Goal: Transaction & Acquisition: Purchase product/service

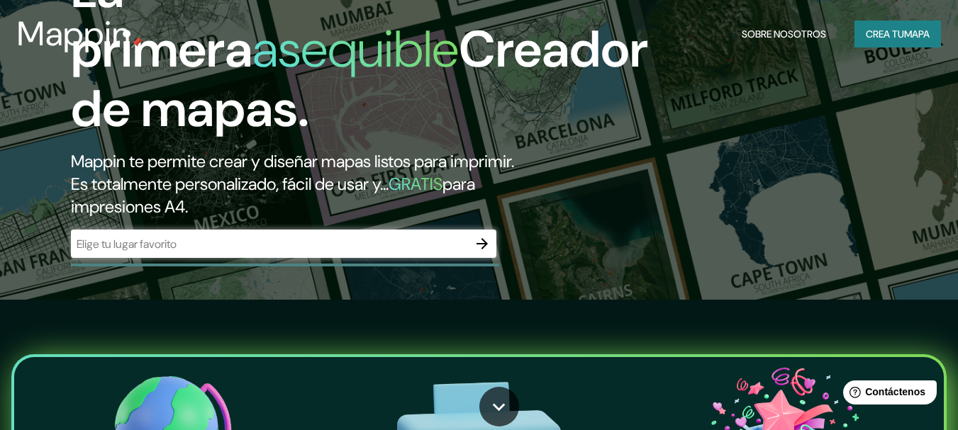
scroll to position [236, 0]
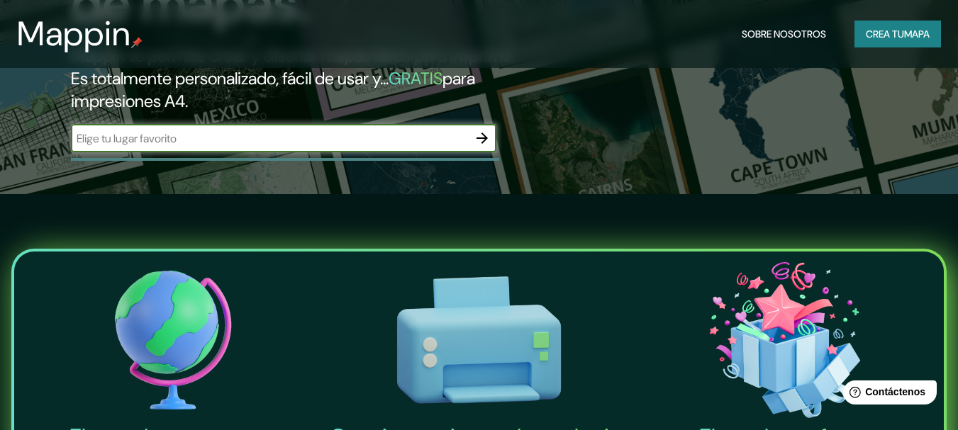
click at [282, 140] on input "text" at bounding box center [269, 138] width 397 height 16
type input "asia"
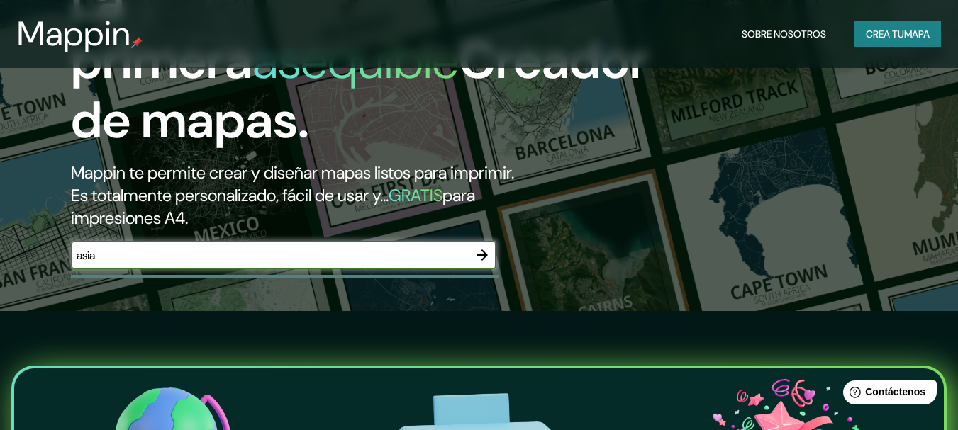
scroll to position [118, 0]
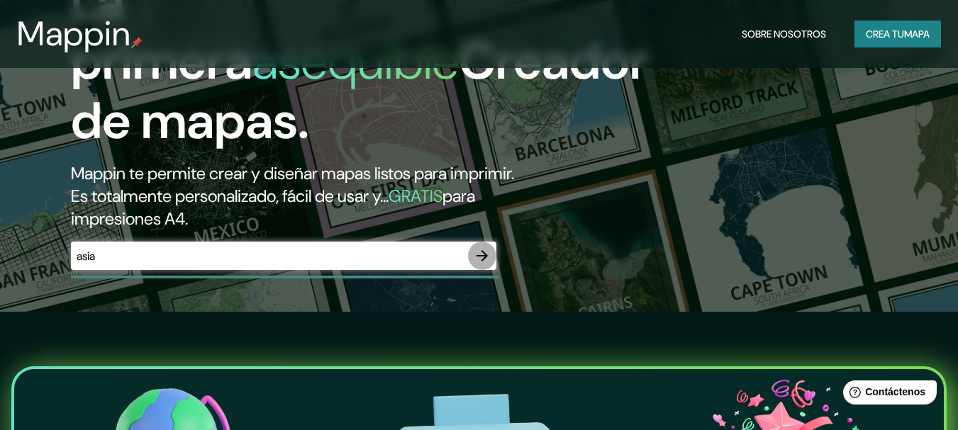
click at [488, 259] on icon "button" at bounding box center [482, 255] width 17 height 17
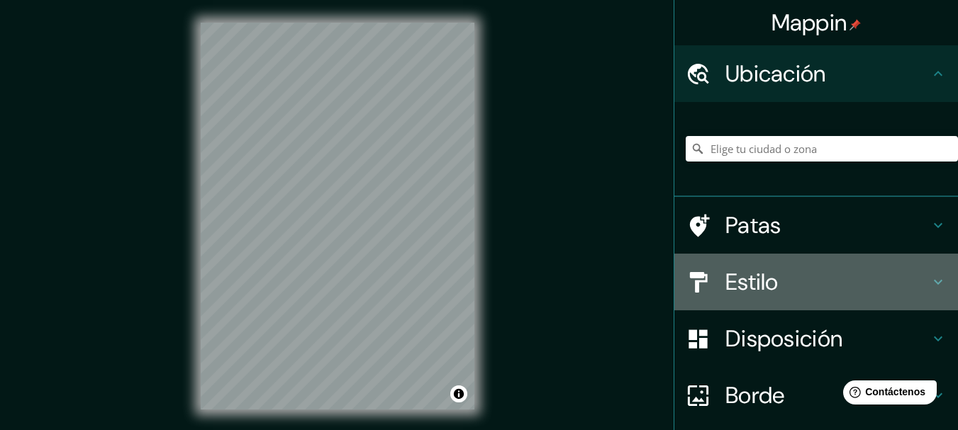
click at [743, 284] on font "Estilo" at bounding box center [751, 282] width 53 height 30
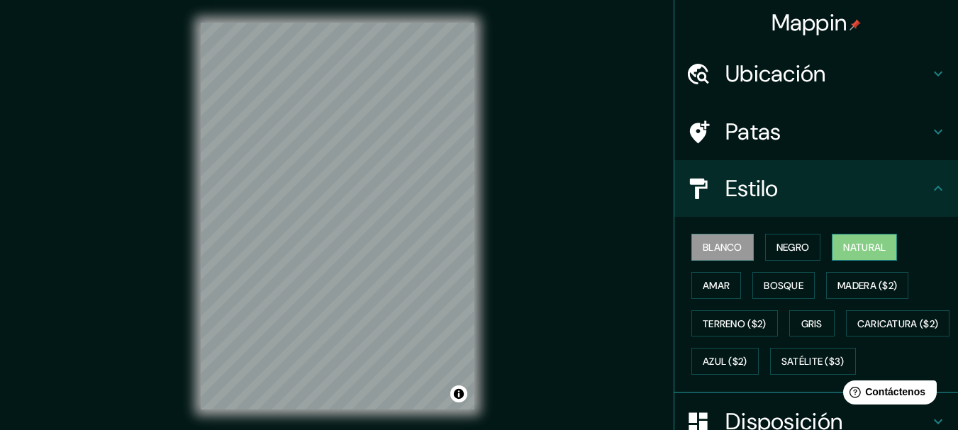
click at [843, 243] on font "Natural" at bounding box center [864, 247] width 43 height 13
click at [708, 280] on font "Amar" at bounding box center [716, 285] width 27 height 13
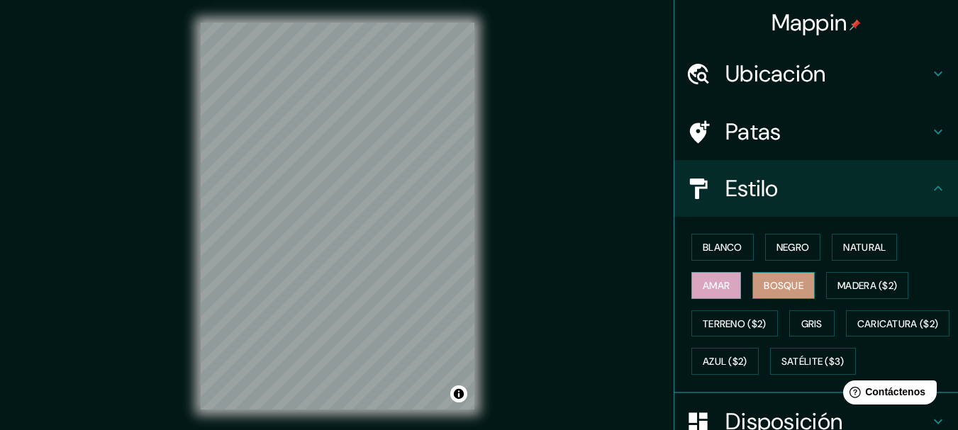
click at [769, 282] on font "Bosque" at bounding box center [784, 285] width 40 height 13
click at [863, 288] on font "Madera ($2)" at bounding box center [867, 285] width 60 height 13
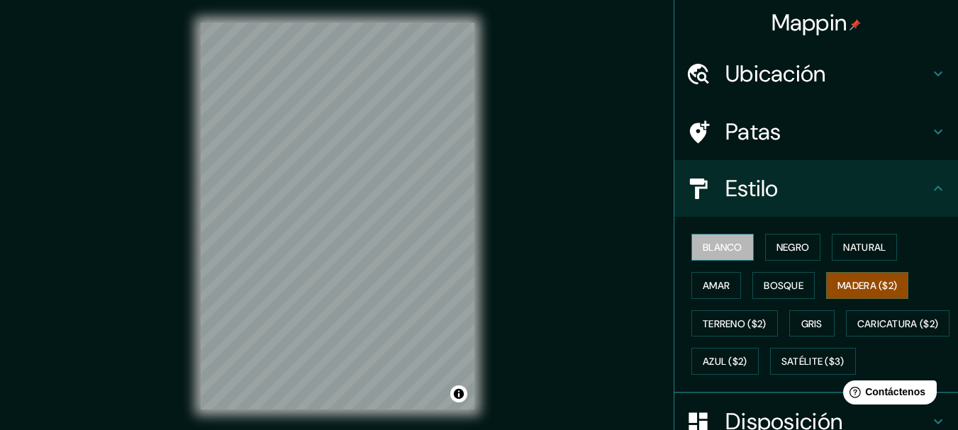
click at [708, 240] on font "Blanco" at bounding box center [723, 247] width 40 height 18
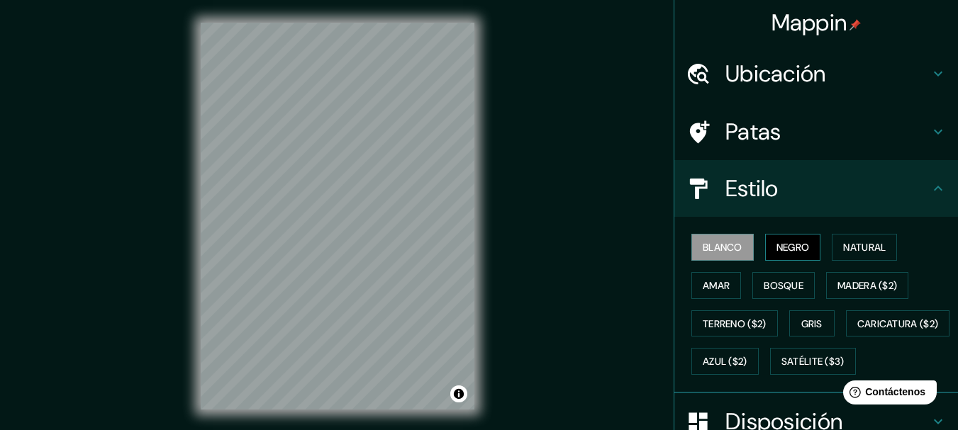
click at [781, 247] on font "Negro" at bounding box center [792, 247] width 33 height 13
click at [843, 245] on font "Natural" at bounding box center [864, 247] width 43 height 13
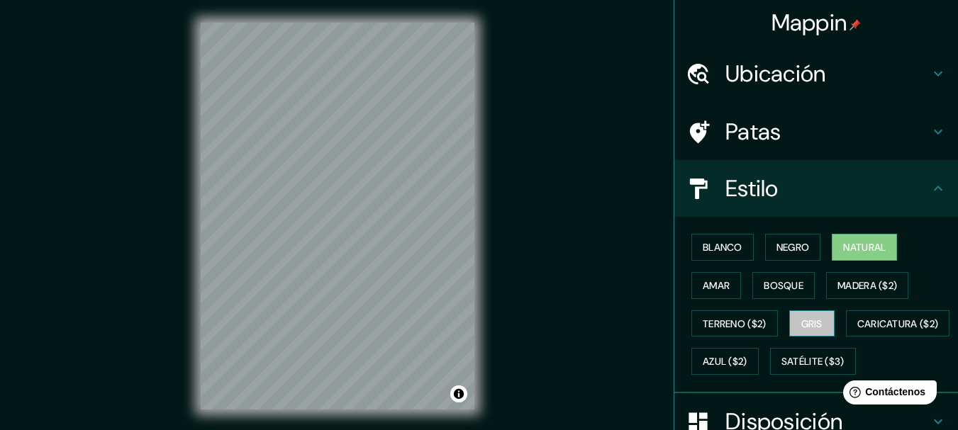
click at [801, 318] on font "Gris" at bounding box center [811, 324] width 21 height 13
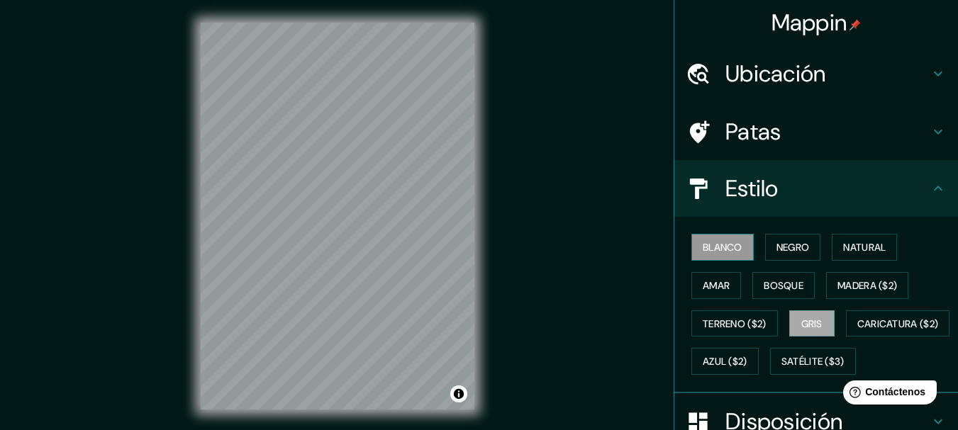
click at [713, 244] on font "Blanco" at bounding box center [723, 247] width 40 height 13
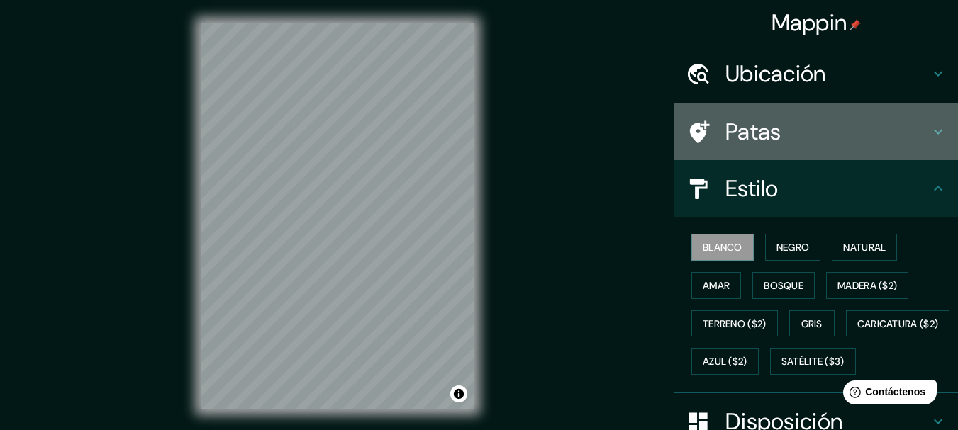
click at [738, 132] on font "Patas" at bounding box center [753, 132] width 56 height 30
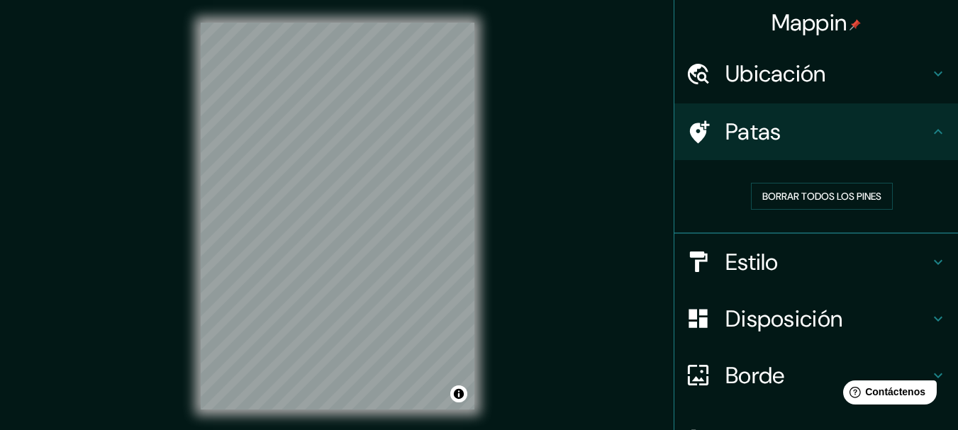
click at [709, 387] on div at bounding box center [706, 375] width 40 height 25
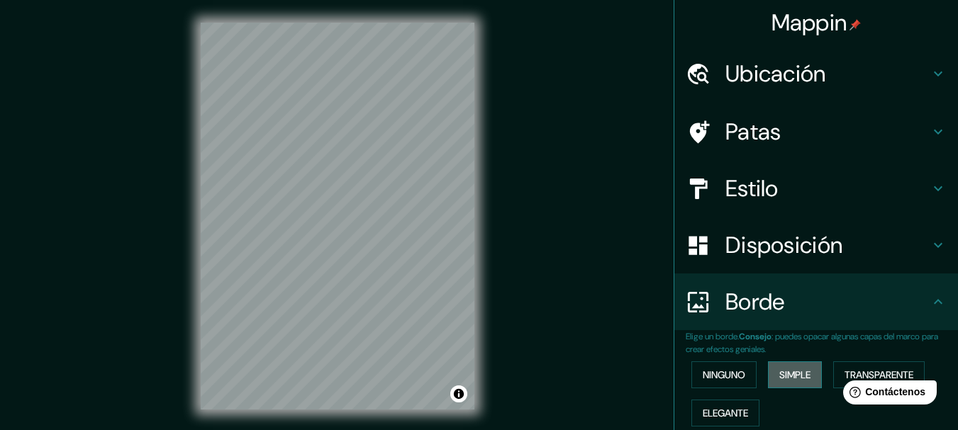
click at [770, 373] on button "Simple" at bounding box center [795, 375] width 54 height 27
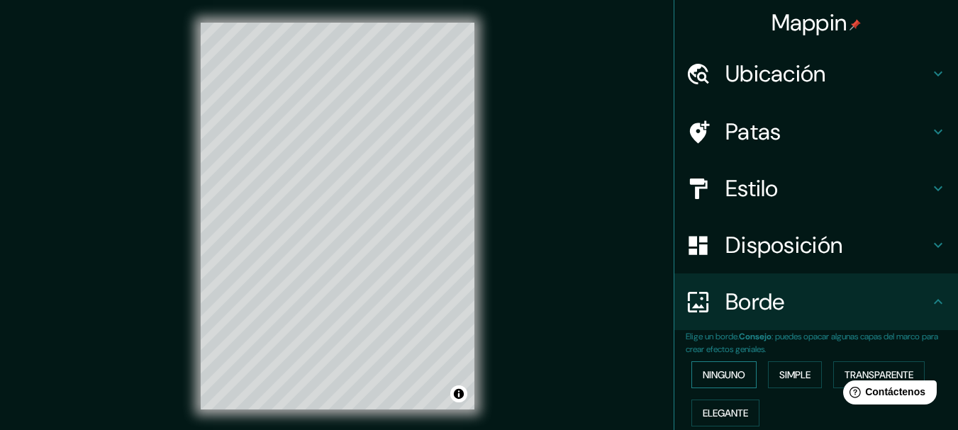
click at [711, 372] on font "Ninguno" at bounding box center [724, 375] width 43 height 13
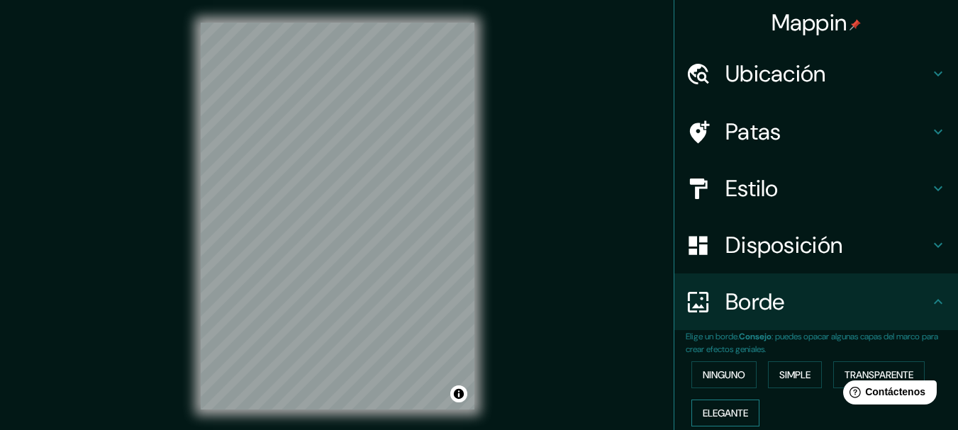
click at [703, 412] on font "Elegante" at bounding box center [725, 413] width 45 height 13
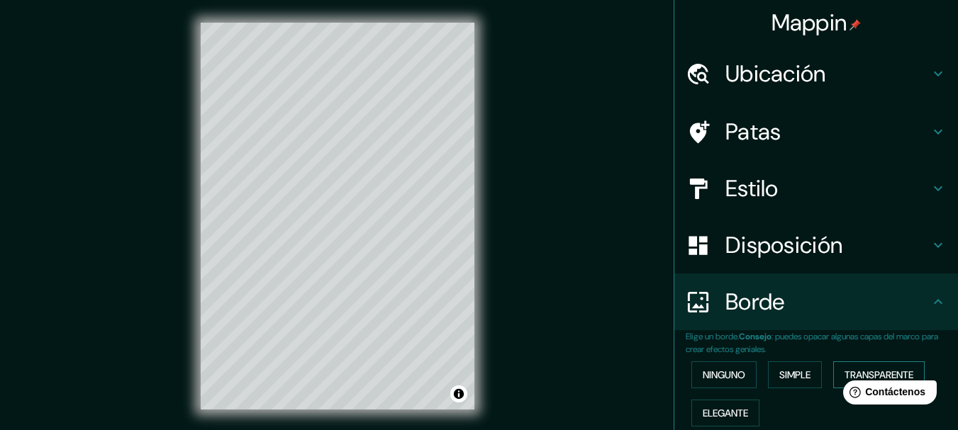
click at [865, 369] on font "Transparente" at bounding box center [879, 375] width 69 height 13
click at [724, 377] on font "Ninguno" at bounding box center [724, 375] width 43 height 13
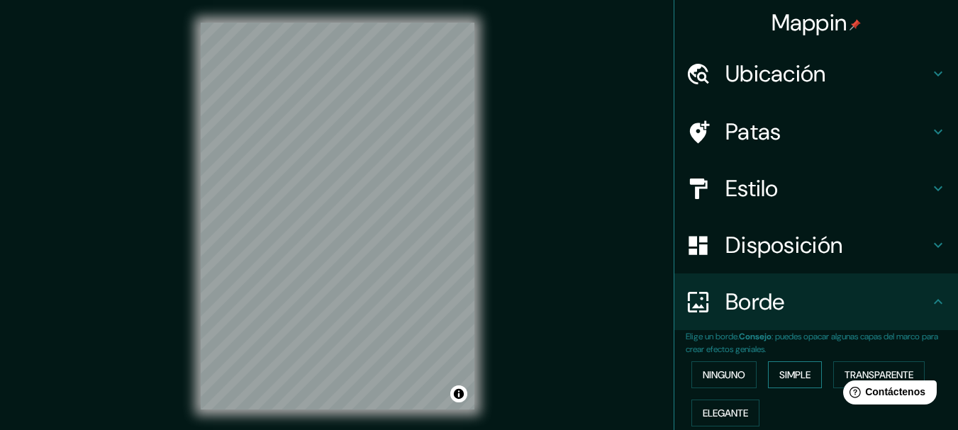
click at [799, 370] on font "Simple" at bounding box center [794, 375] width 31 height 13
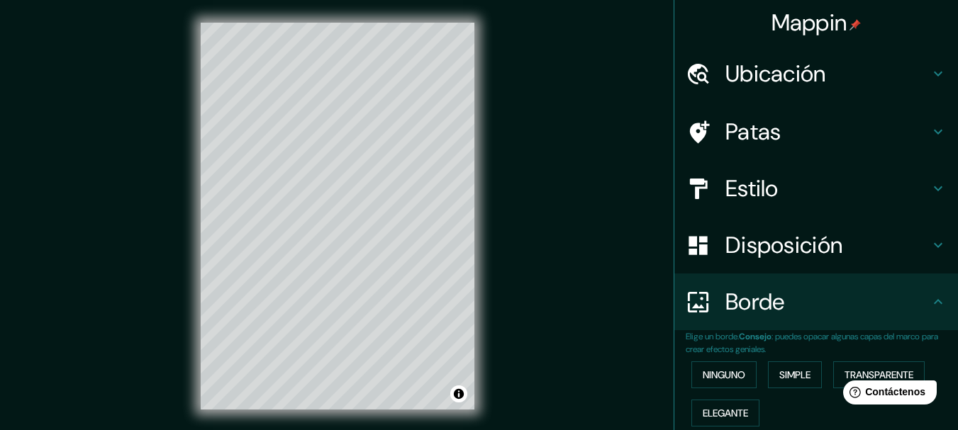
click at [745, 71] on font "Ubicación" at bounding box center [775, 74] width 101 height 30
type input "154"
type input "31"
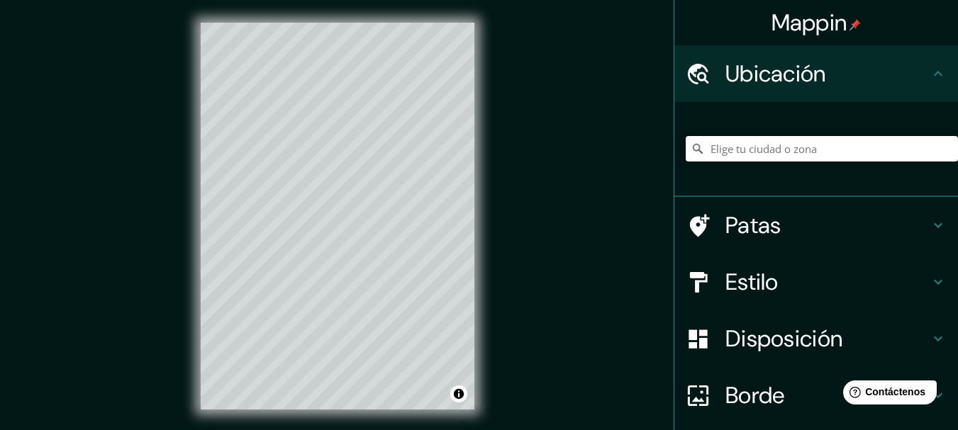
click at [740, 152] on input "Elige tu ciudad o zona" at bounding box center [822, 149] width 272 height 26
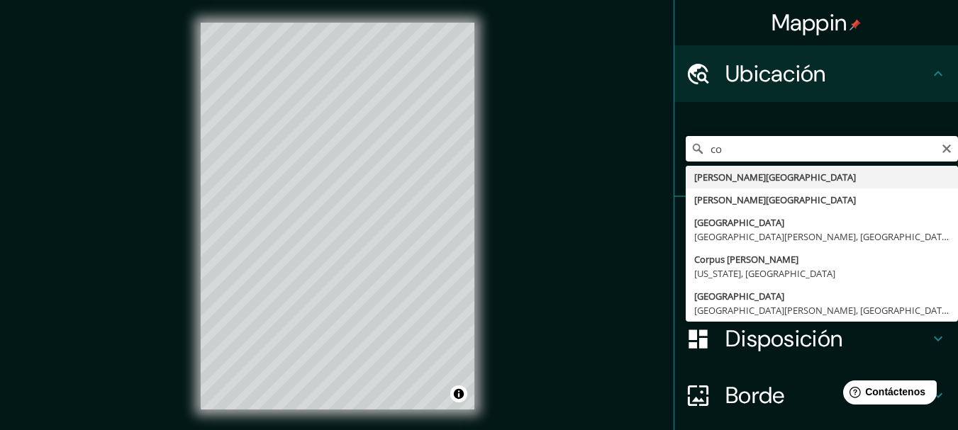
type input "c"
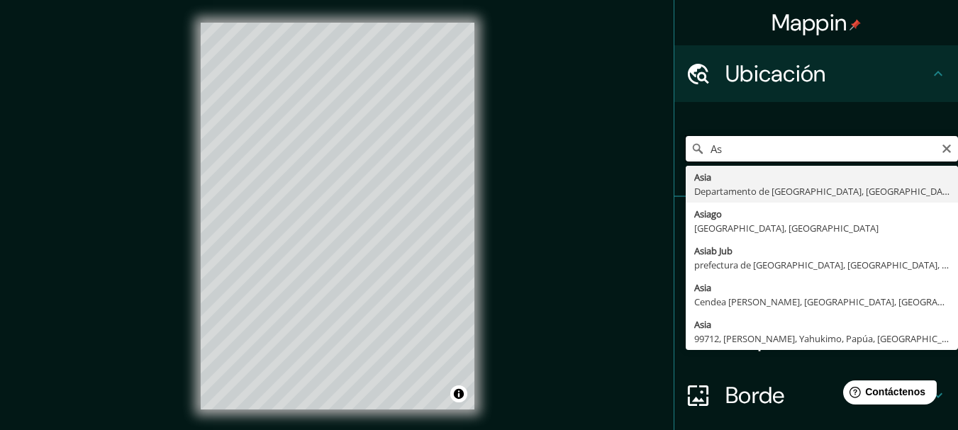
type input "A"
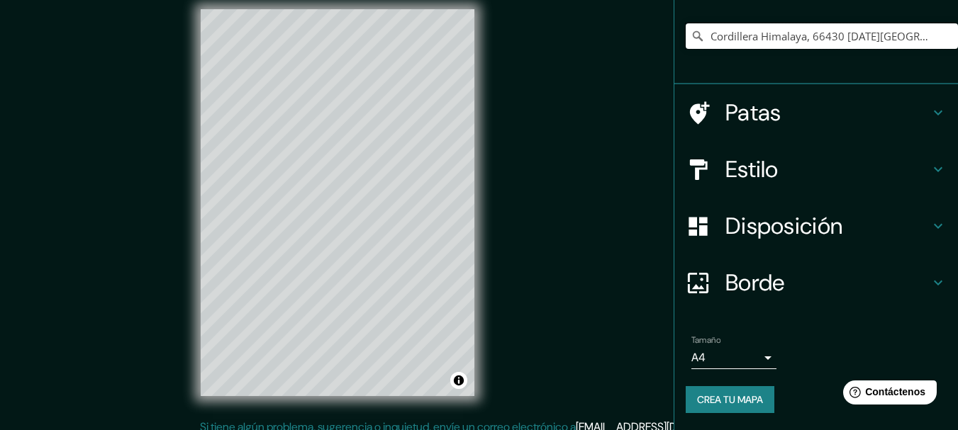
scroll to position [25, 0]
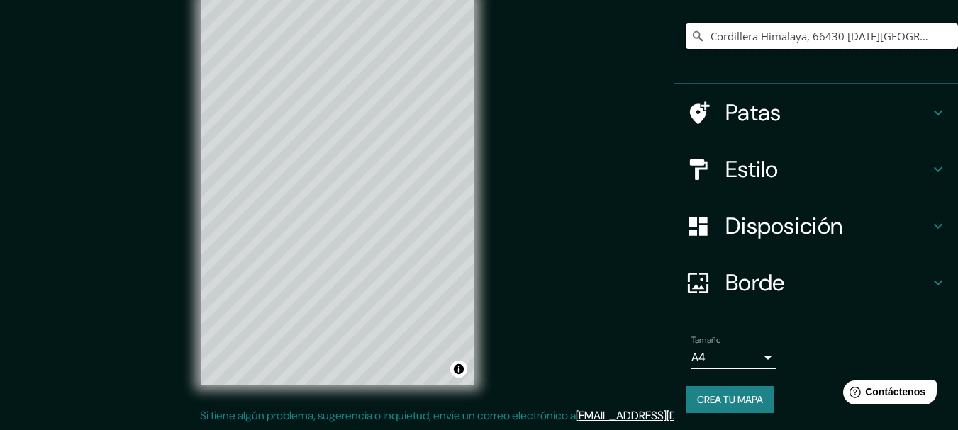
type input "Cordillera Himalaya, 66430 [DATE][GEOGRAPHIC_DATA][PERSON_NAME][PERSON_NAME], […"
click at [699, 396] on font "Crea tu mapa" at bounding box center [730, 400] width 66 height 13
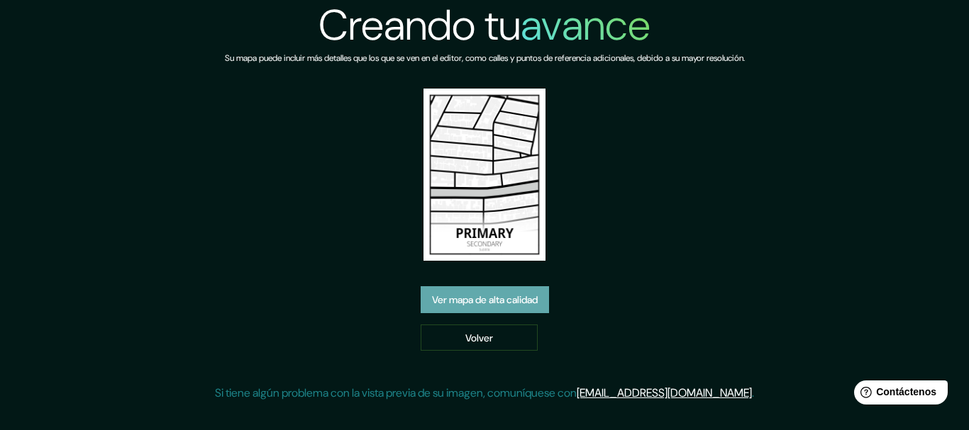
click at [442, 295] on font "Ver mapa de alta calidad" at bounding box center [485, 300] width 106 height 13
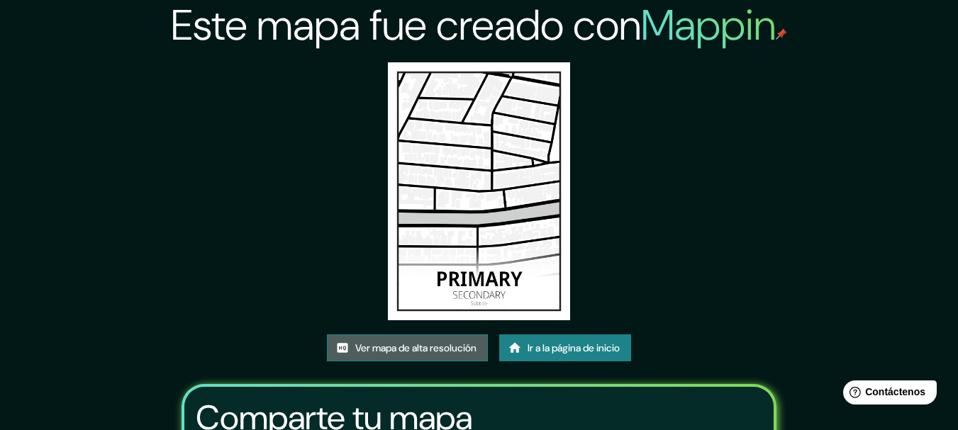
click at [425, 345] on font "Ver mapa de alta resolución" at bounding box center [415, 348] width 121 height 13
